Goal: Check status: Check status

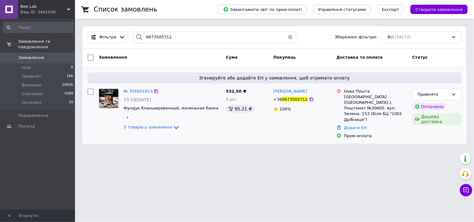
type input "0673505712"
click at [136, 95] on div "№ 356901813" at bounding box center [138, 91] width 30 height 7
click at [136, 92] on span "№ 356901813" at bounding box center [138, 91] width 29 height 5
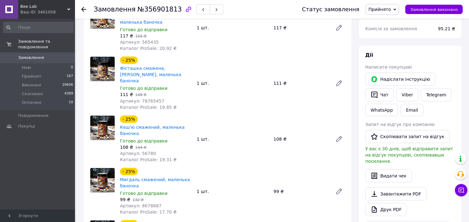
scroll to position [173, 0]
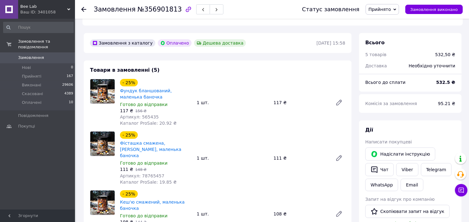
click at [83, 6] on div at bounding box center [83, 9] width 5 height 6
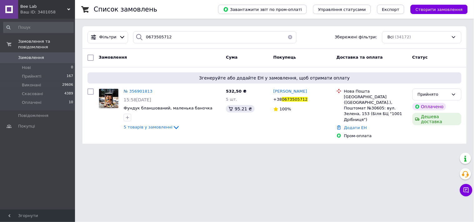
click at [285, 38] on button "button" at bounding box center [290, 37] width 12 height 12
